Goal: Transaction & Acquisition: Book appointment/travel/reservation

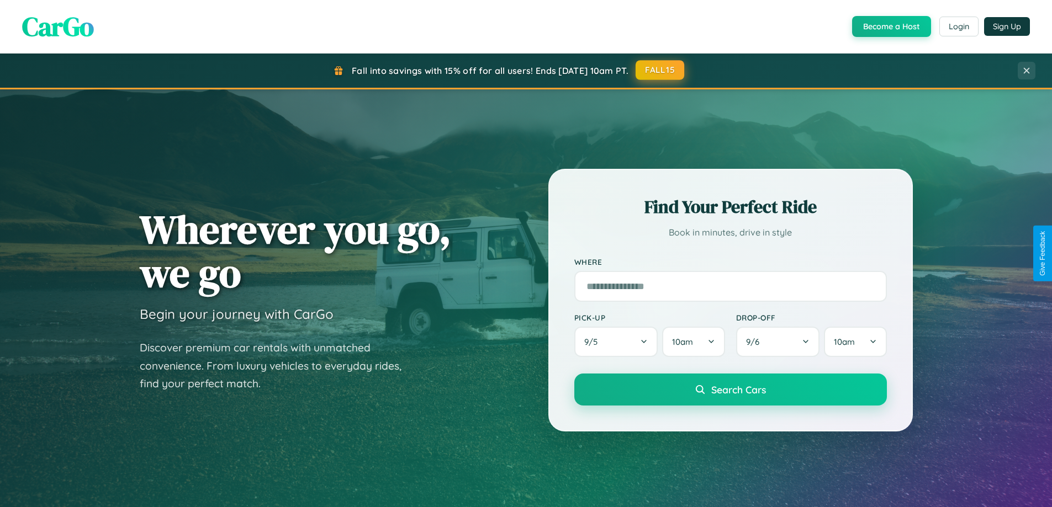
click at [660, 70] on button "FALL15" at bounding box center [660, 70] width 49 height 20
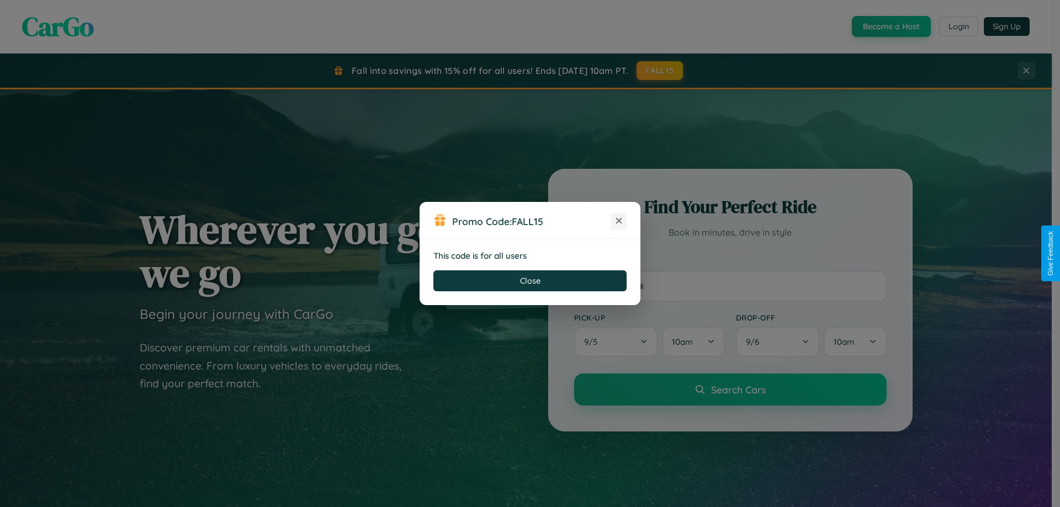
click at [619, 221] on icon at bounding box center [618, 220] width 11 height 11
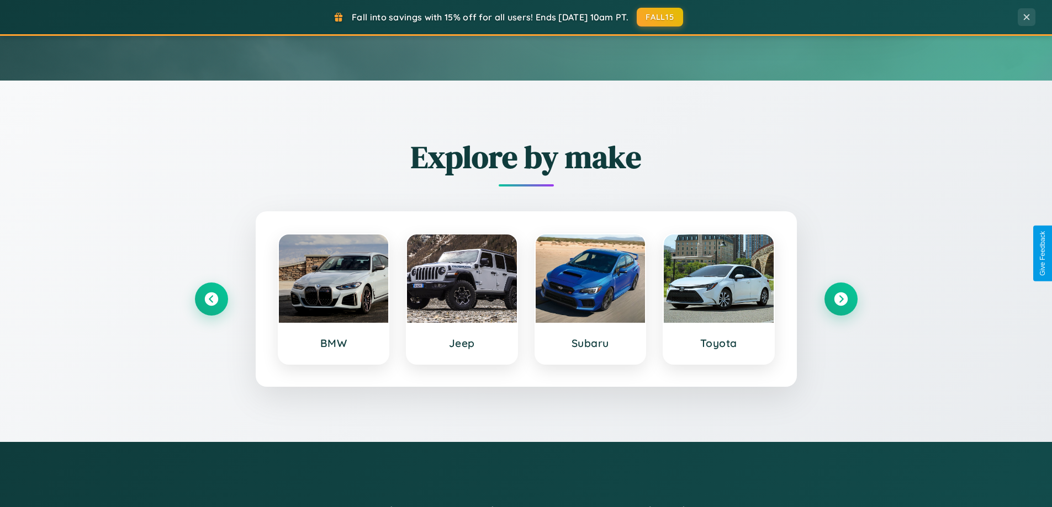
scroll to position [476, 0]
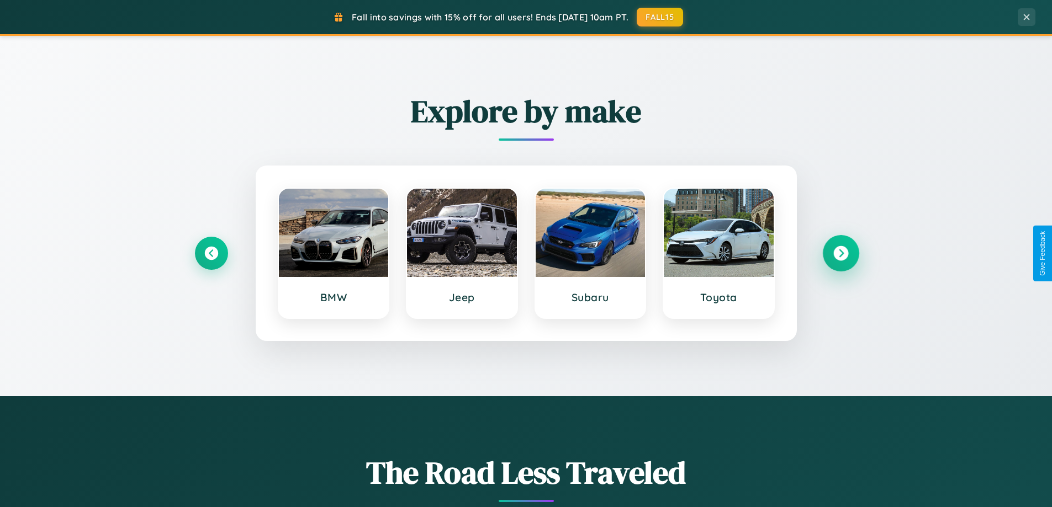
click at [840, 253] on icon at bounding box center [840, 253] width 15 height 15
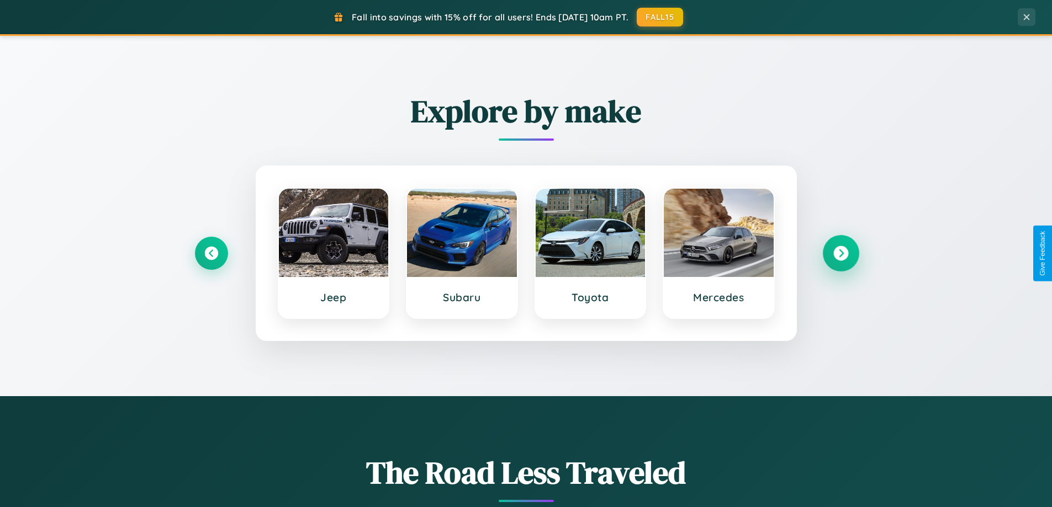
click at [840, 253] on icon at bounding box center [840, 253] width 15 height 15
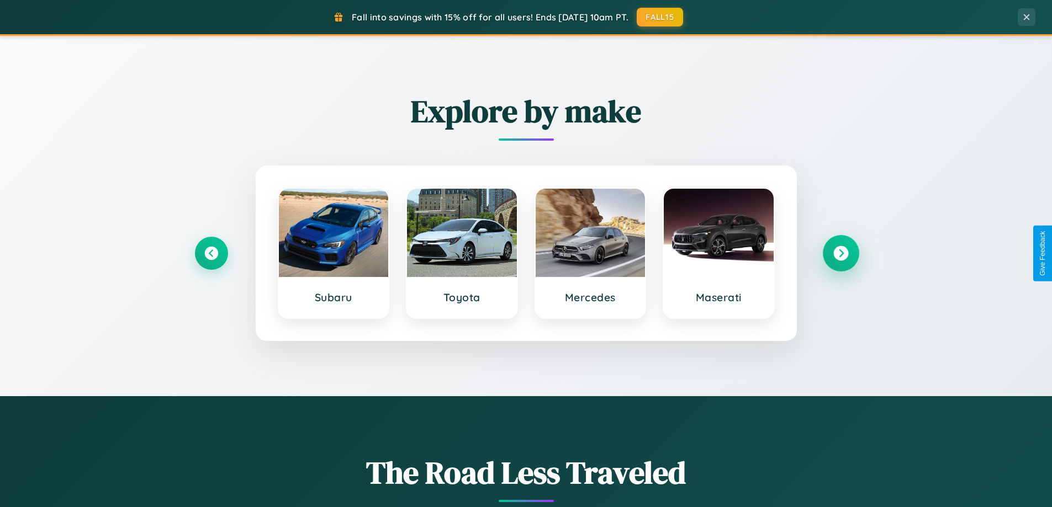
click at [840, 253] on icon at bounding box center [840, 253] width 15 height 15
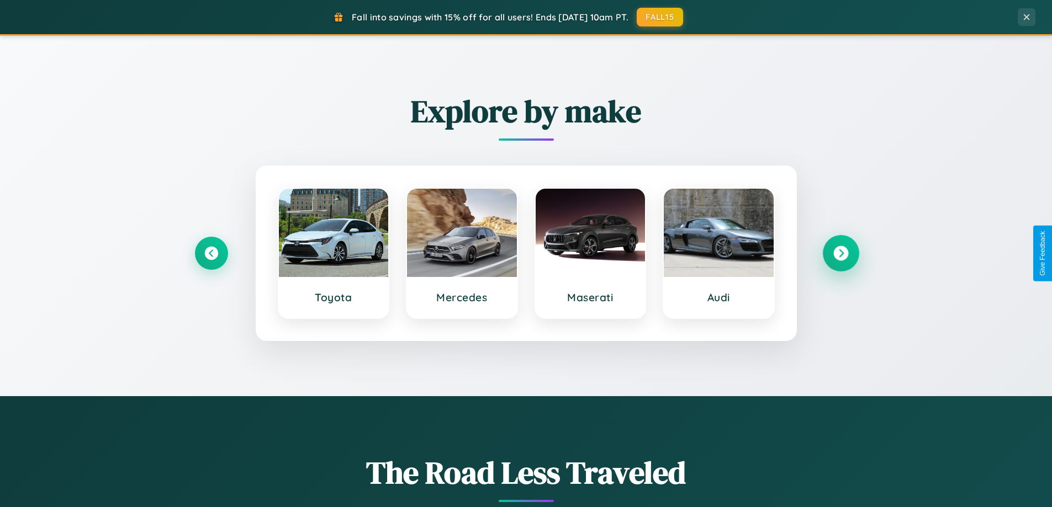
click at [840, 253] on icon at bounding box center [840, 253] width 15 height 15
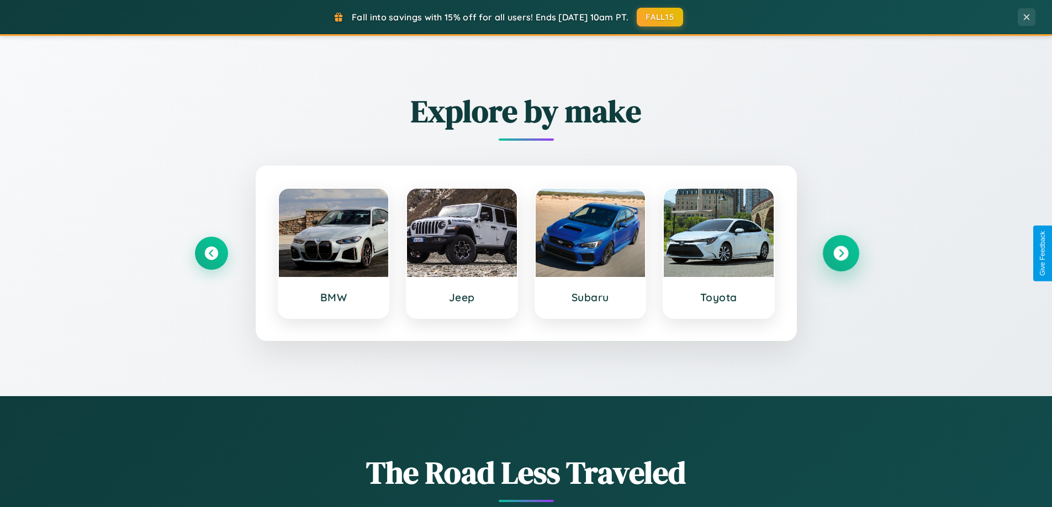
click at [840, 253] on icon at bounding box center [840, 253] width 15 height 15
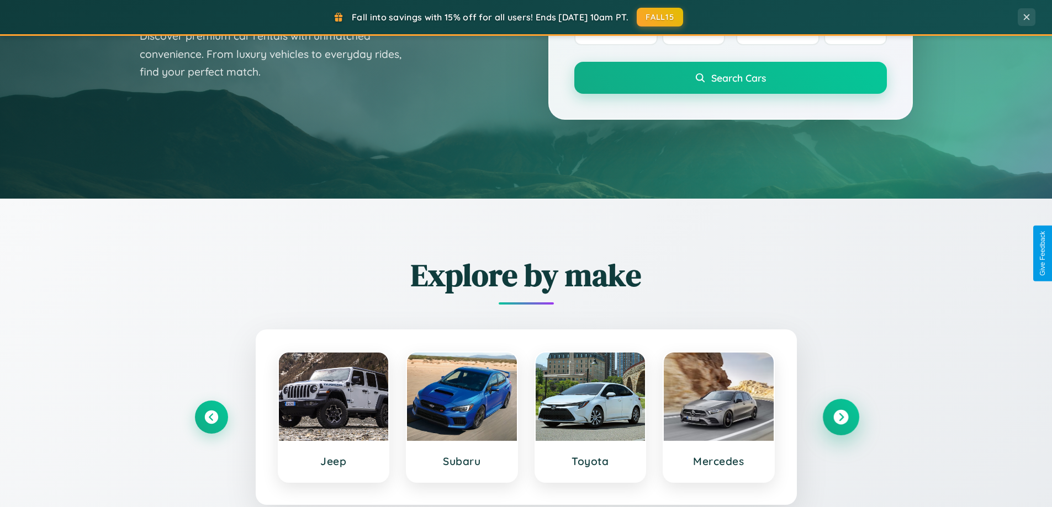
scroll to position [33, 0]
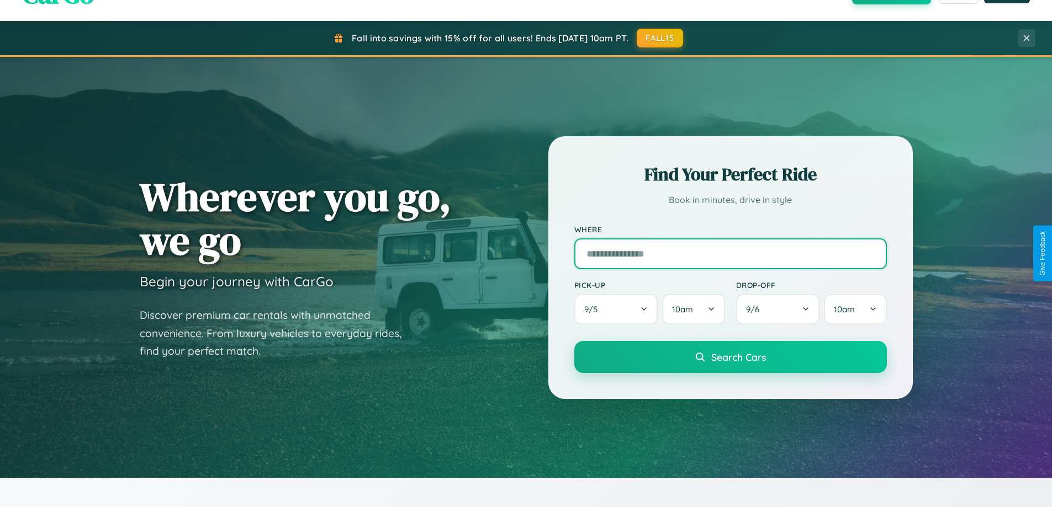
click at [730, 253] on input "text" at bounding box center [730, 254] width 313 height 31
type input "******"
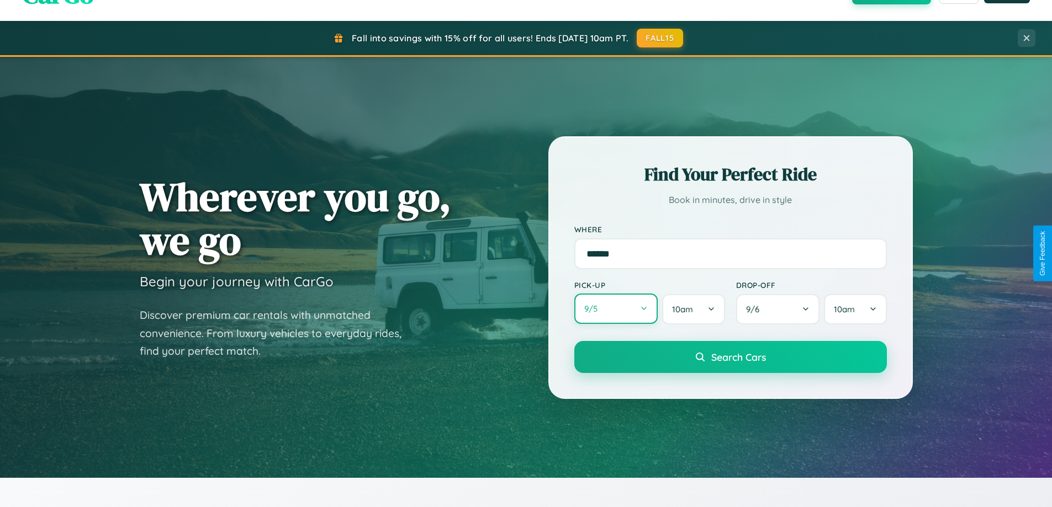
click at [616, 309] on button "9 / 5" at bounding box center [616, 309] width 84 height 30
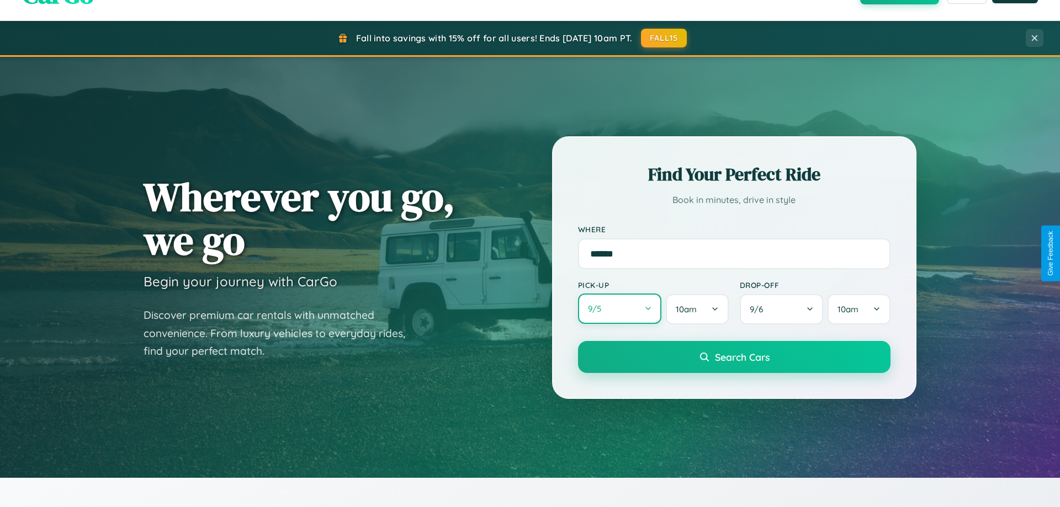
select select "*"
select select "****"
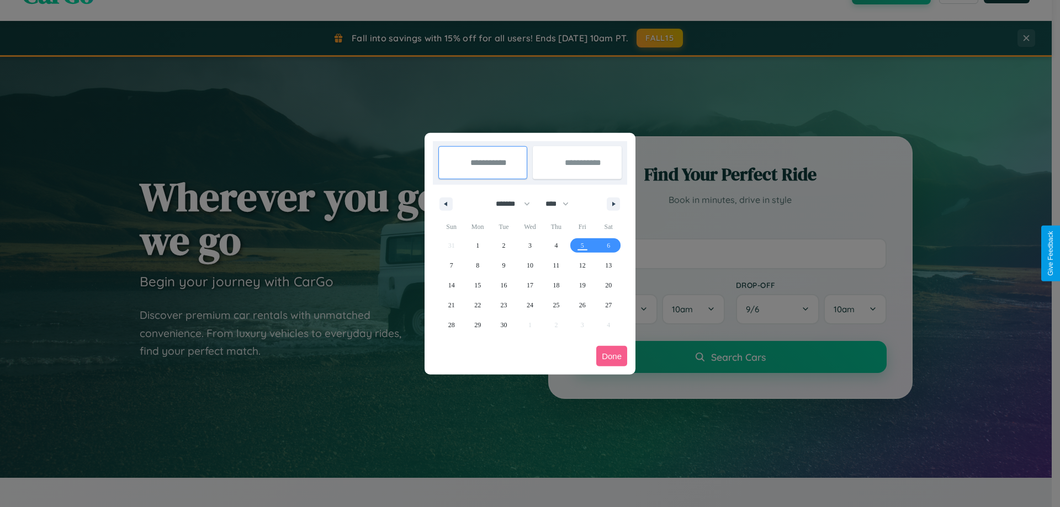
drag, startPoint x: 508, startPoint y: 204, endPoint x: 530, endPoint y: 221, distance: 28.3
click at [508, 204] on select "******* ******** ***** ***** *** **** **** ****** ********* ******* ******** **…" at bounding box center [511, 204] width 47 height 18
select select "**"
click at [504, 245] on span "2" at bounding box center [503, 246] width 3 height 20
type input "**********"
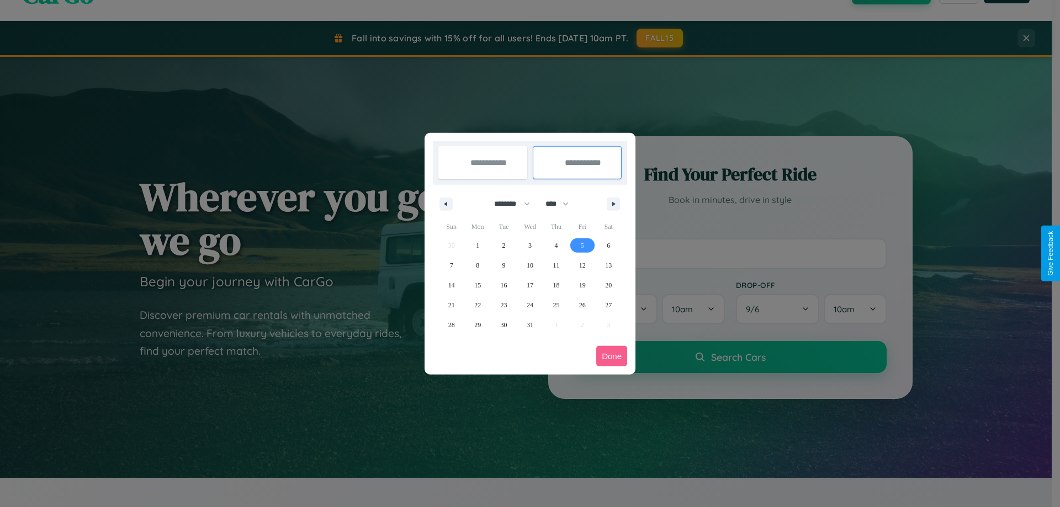
click at [582, 245] on span "5" at bounding box center [582, 246] width 3 height 20
type input "**********"
click at [612, 356] on button "Done" at bounding box center [611, 356] width 31 height 20
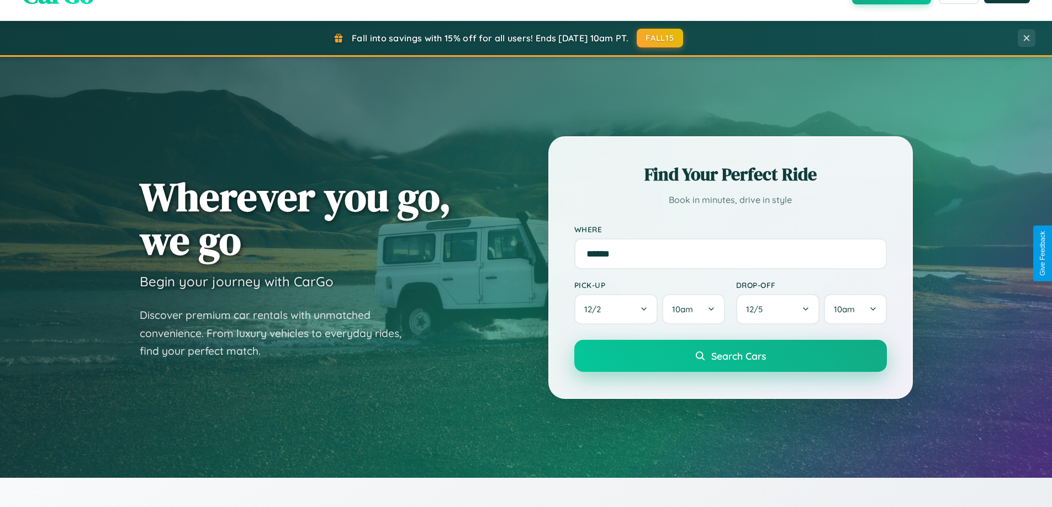
click at [730, 356] on span "Search Cars" at bounding box center [738, 356] width 55 height 12
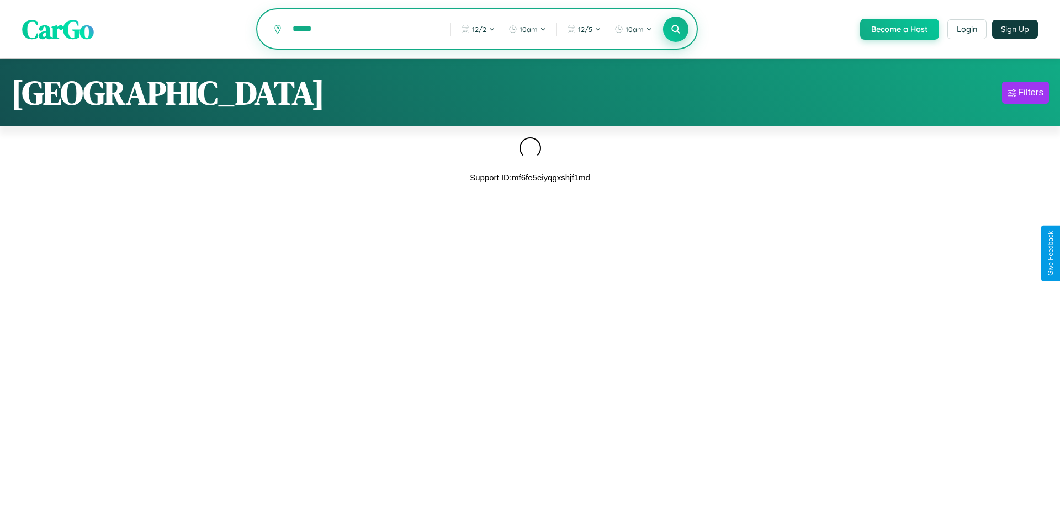
type input "******"
click at [675, 30] on icon at bounding box center [675, 29] width 10 height 10
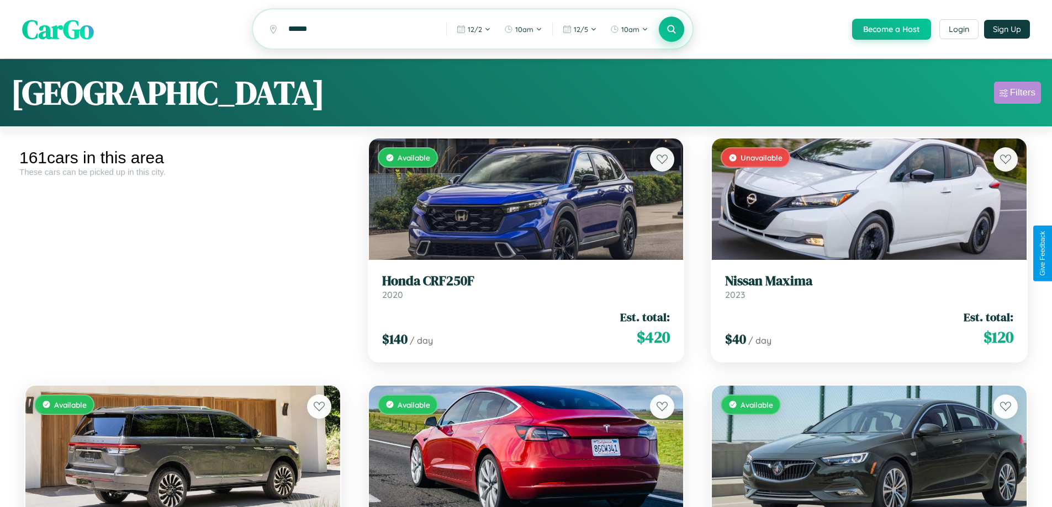
click at [1017, 94] on div "Filters" at bounding box center [1022, 92] width 25 height 11
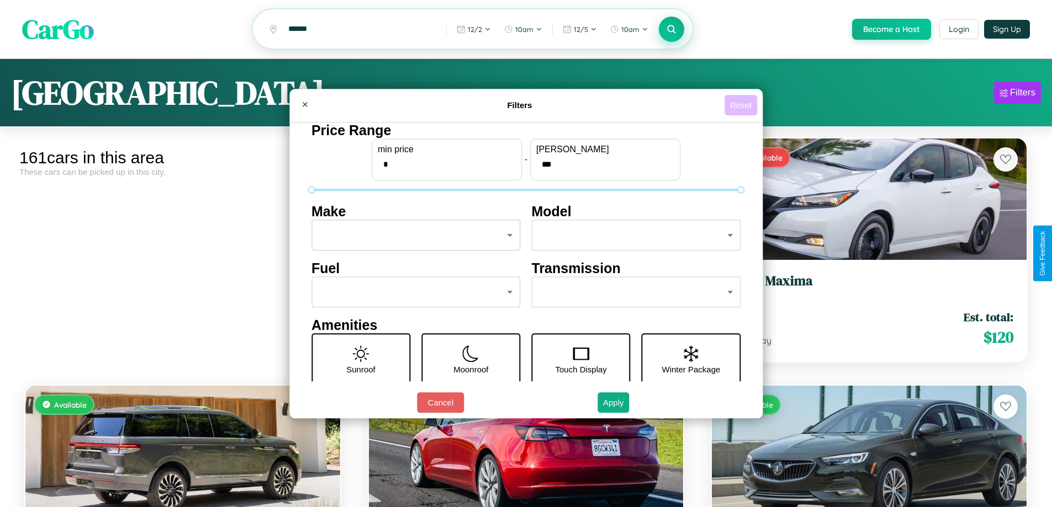
click at [742, 105] on button "Reset" at bounding box center [740, 105] width 33 height 20
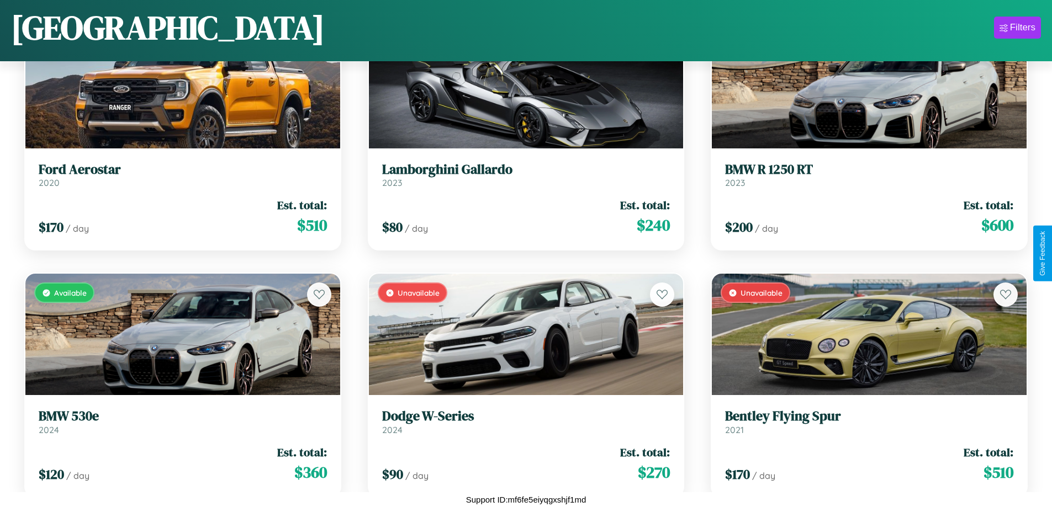
scroll to position [12519, 0]
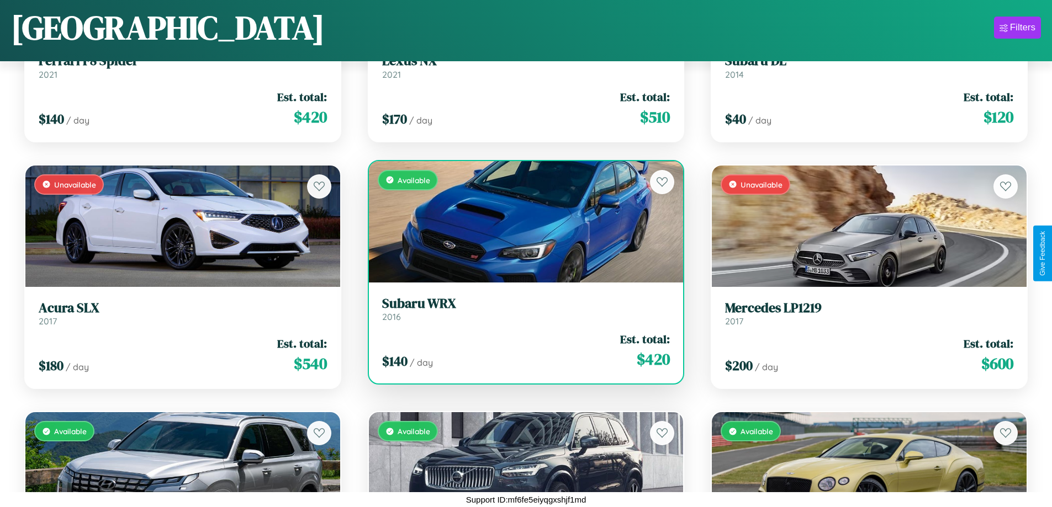
click at [521, 222] on div "Available" at bounding box center [526, 221] width 315 height 121
click at [521, 221] on div "Available" at bounding box center [526, 221] width 315 height 121
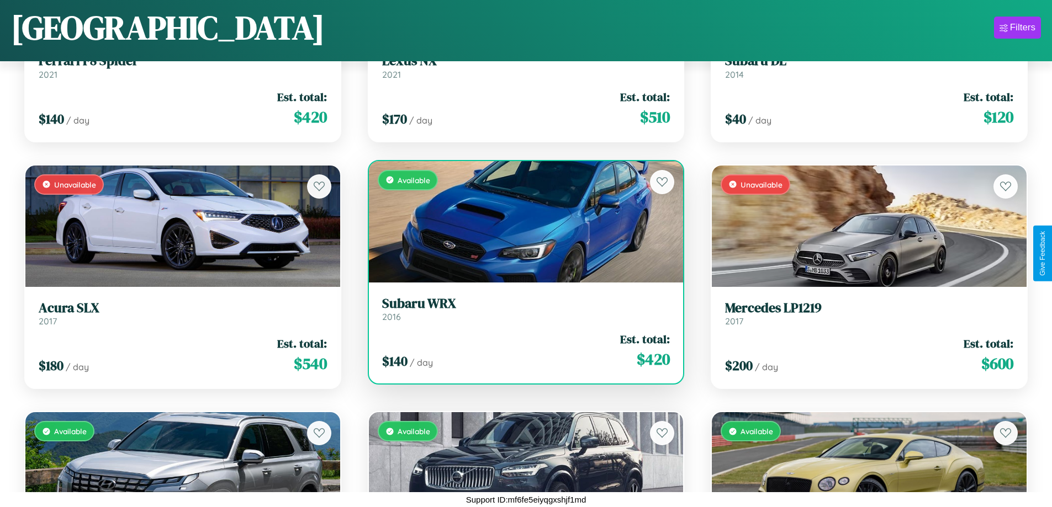
click at [521, 221] on div "Available" at bounding box center [526, 221] width 315 height 121
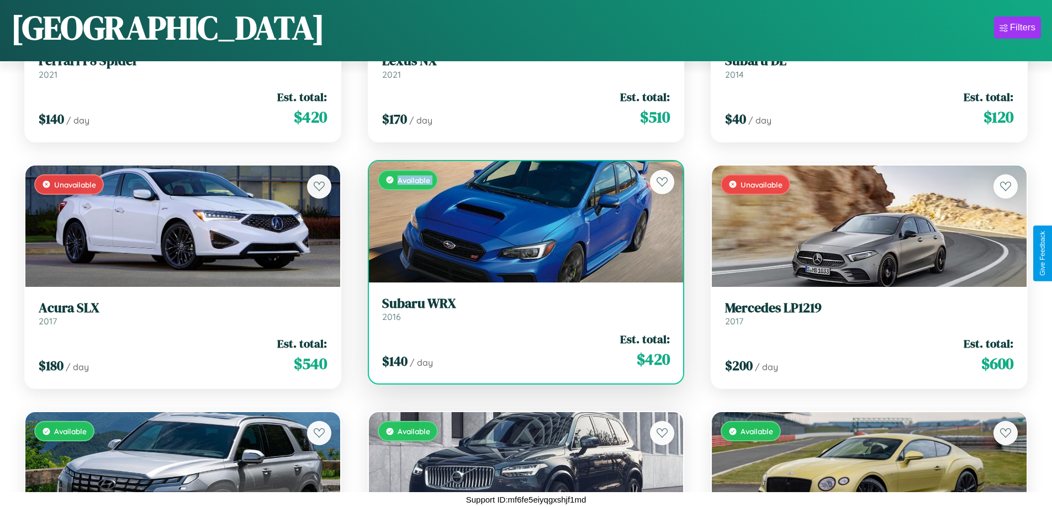
click at [521, 221] on div "Available" at bounding box center [526, 221] width 315 height 121
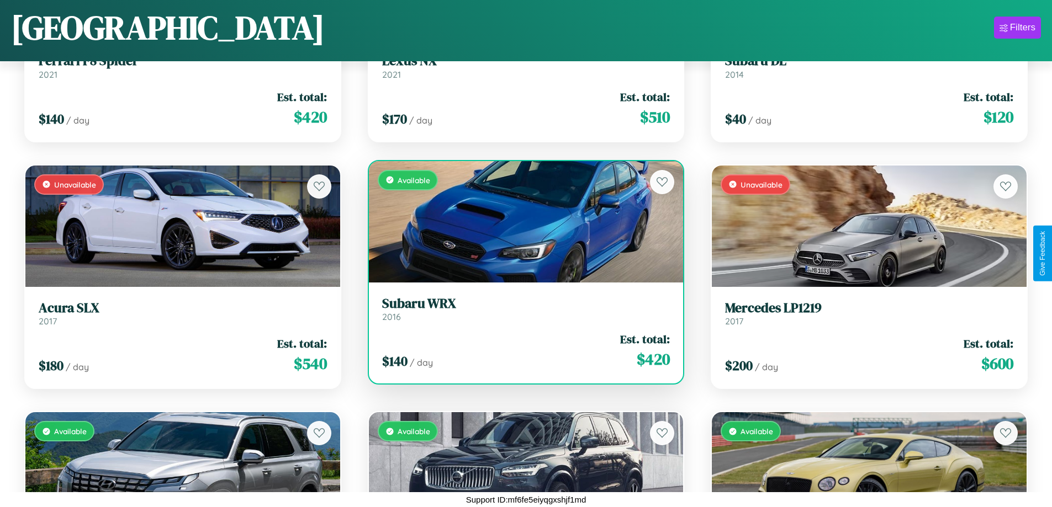
click at [521, 221] on div "Available" at bounding box center [526, 221] width 315 height 121
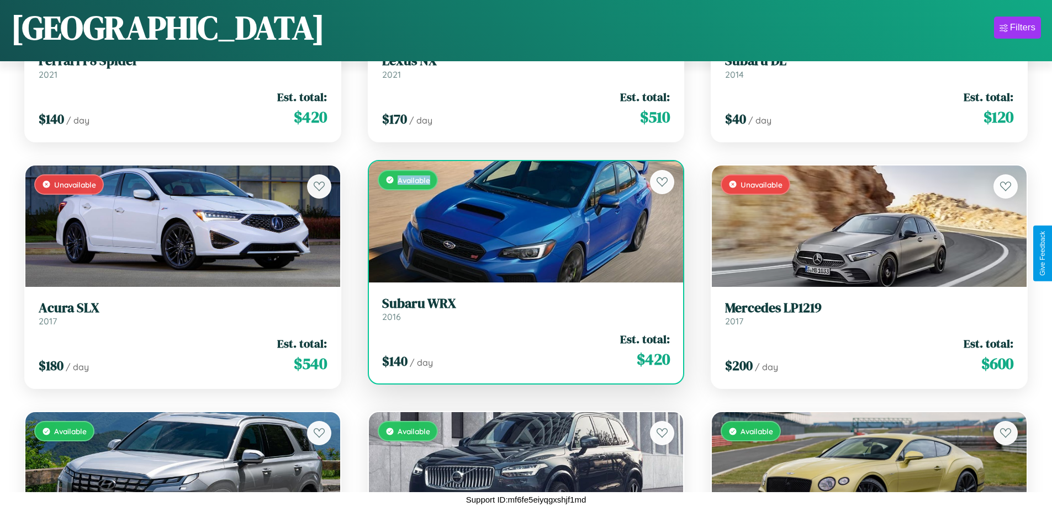
click at [521, 221] on div "Available" at bounding box center [526, 221] width 315 height 121
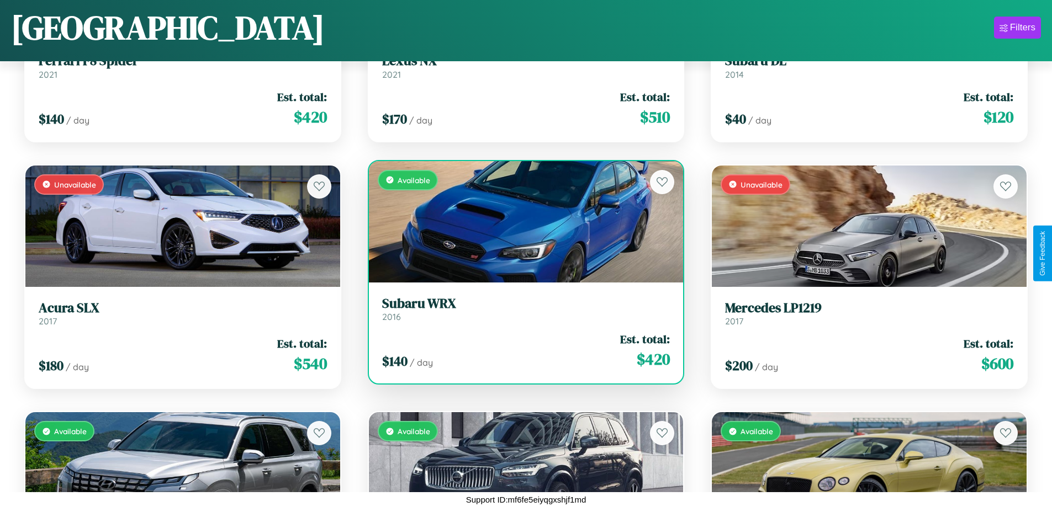
click at [521, 309] on h3 "Subaru WRX" at bounding box center [526, 304] width 288 height 16
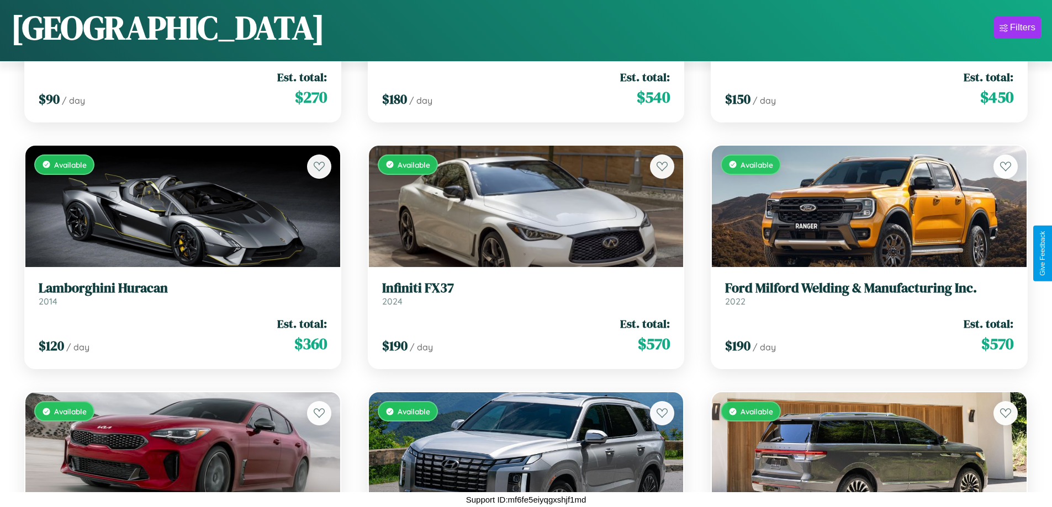
scroll to position [155, 0]
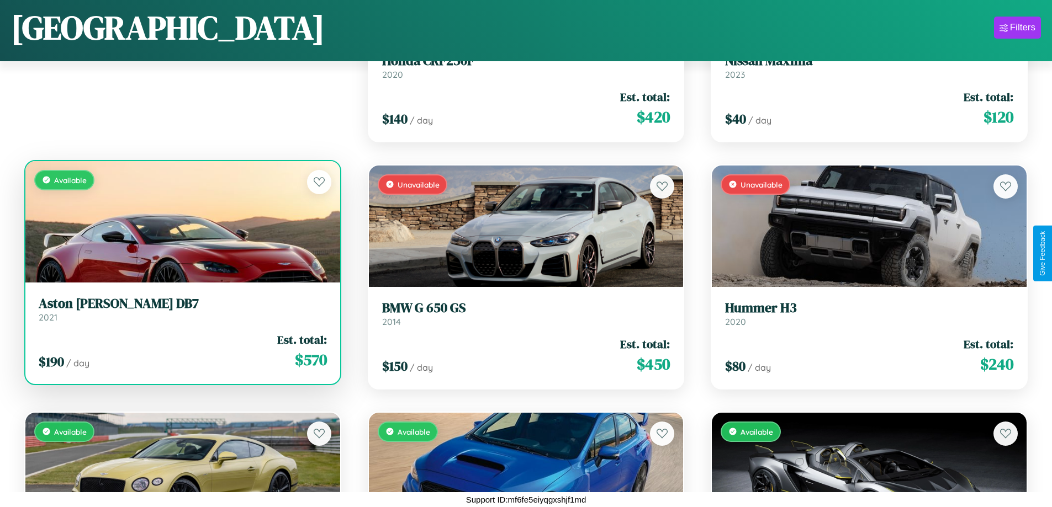
click at [181, 309] on h3 "Aston [PERSON_NAME] DB7" at bounding box center [183, 304] width 288 height 16
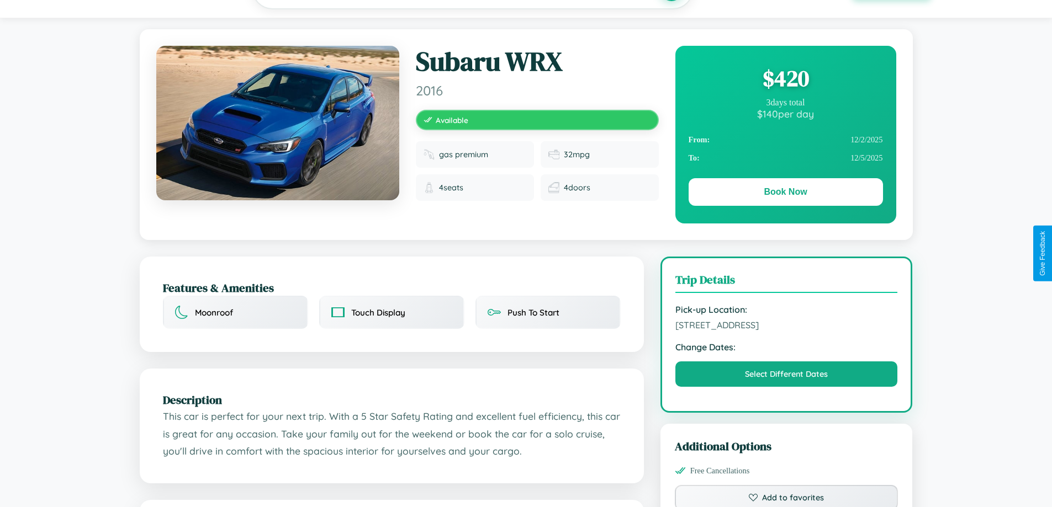
scroll to position [626, 0]
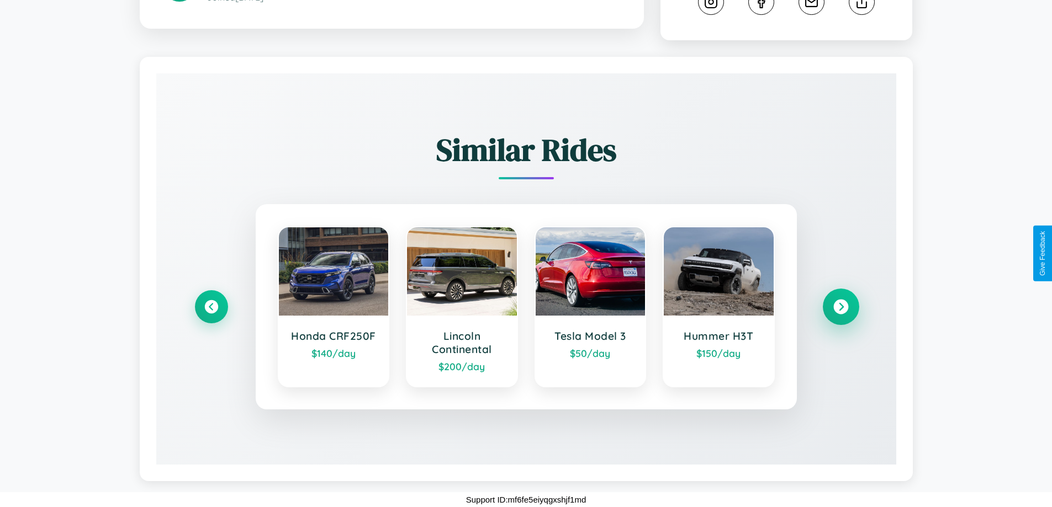
click at [840, 307] on icon at bounding box center [840, 307] width 15 height 15
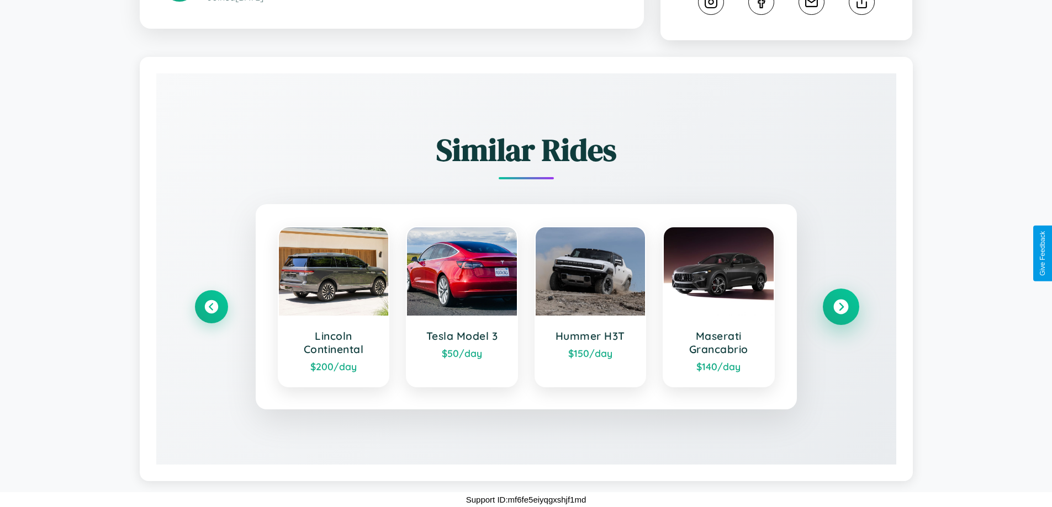
click at [840, 307] on icon at bounding box center [840, 307] width 15 height 15
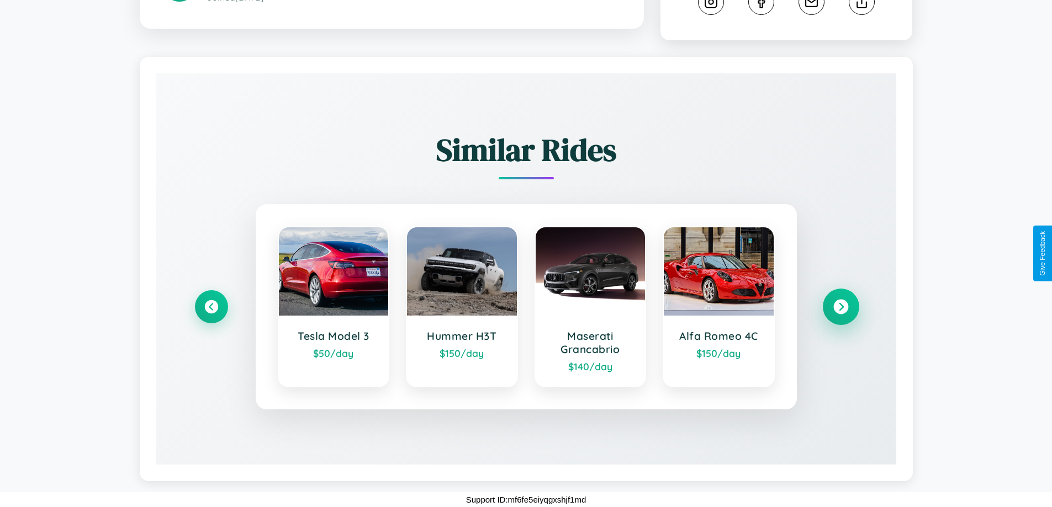
click at [840, 307] on icon at bounding box center [840, 307] width 15 height 15
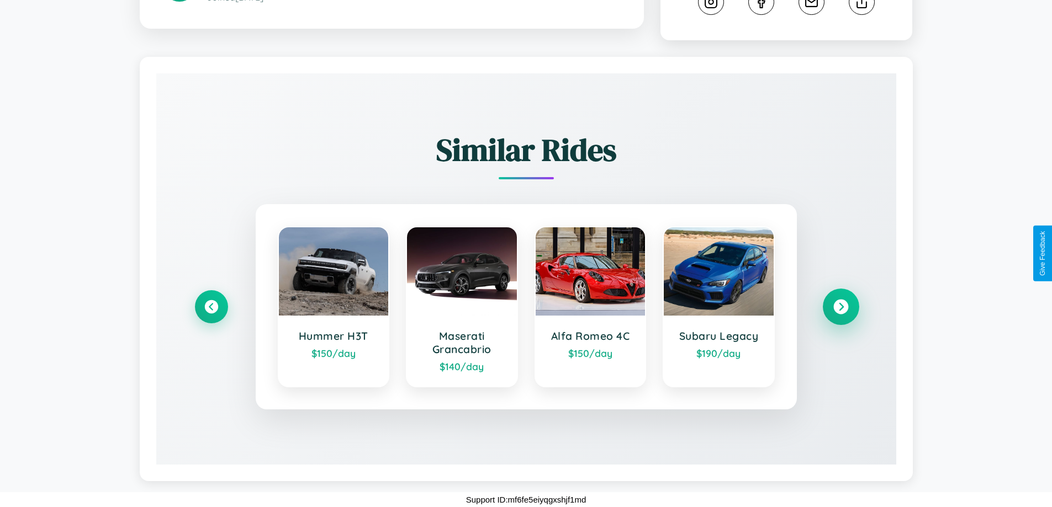
click at [840, 307] on icon at bounding box center [840, 307] width 15 height 15
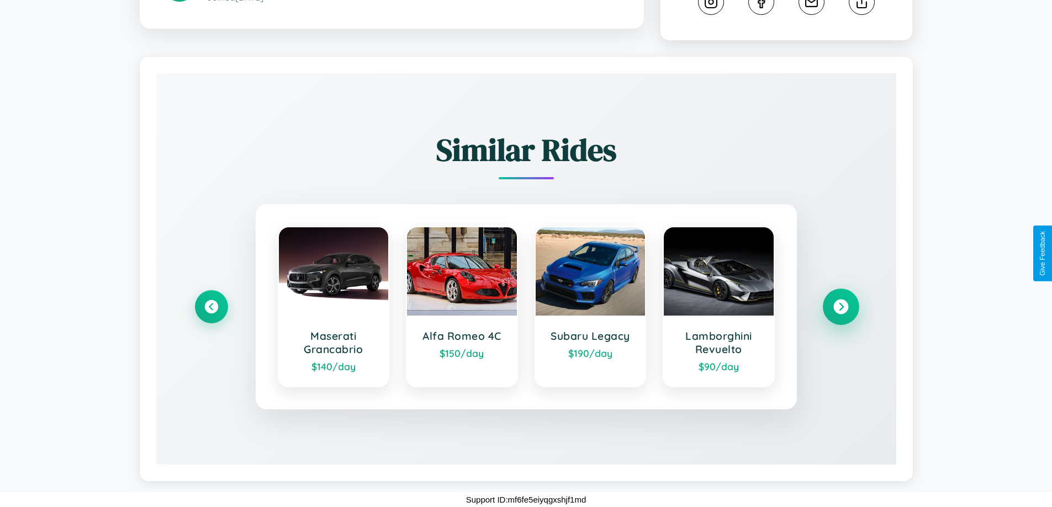
click at [840, 307] on icon at bounding box center [840, 307] width 15 height 15
